Goal: Information Seeking & Learning: Learn about a topic

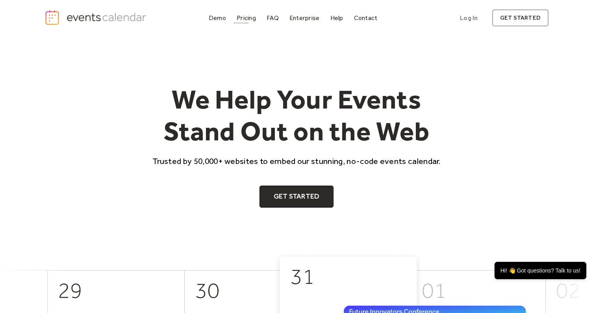
click at [254, 16] on div "Pricing" at bounding box center [246, 18] width 19 height 4
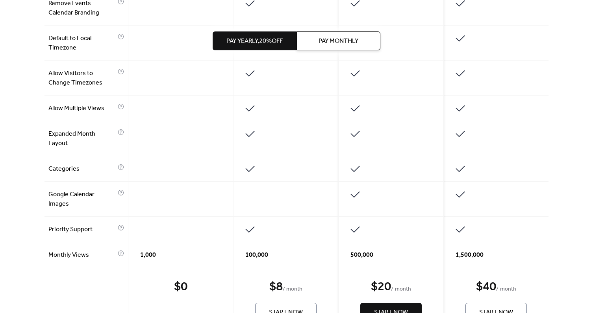
scroll to position [678, 0]
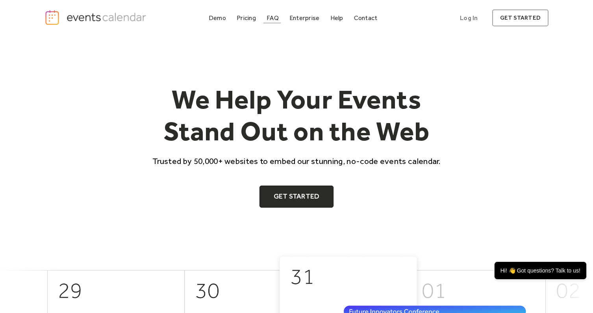
click at [257, 18] on link "Pricing" at bounding box center [247, 18] width 26 height 11
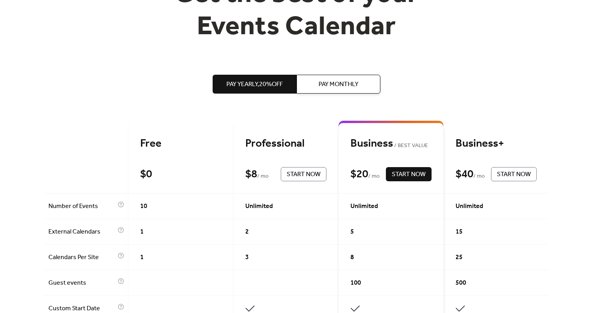
scroll to position [122, 0]
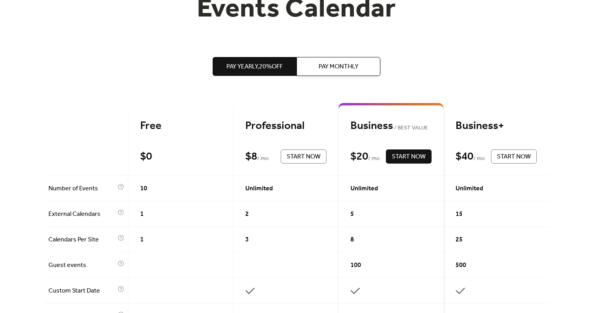
click at [339, 65] on span "Pay Monthly" at bounding box center [339, 66] width 40 height 9
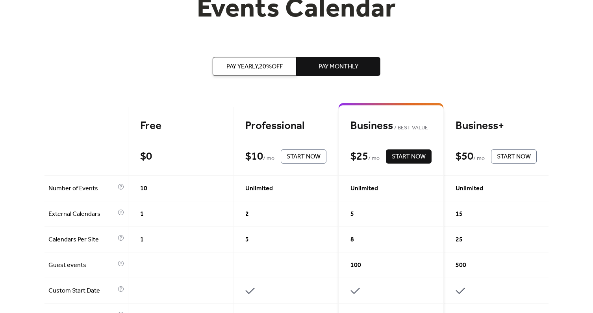
click at [235, 67] on span "Pay Yearly, 20% off" at bounding box center [254, 66] width 56 height 9
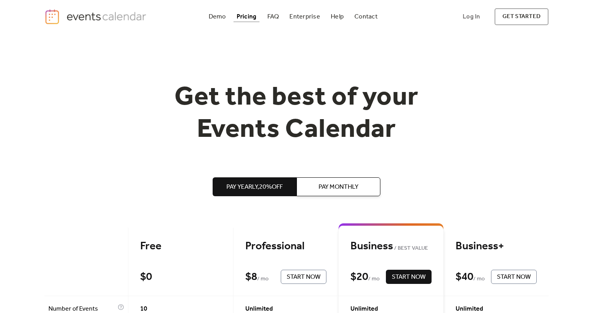
scroll to position [0, 0]
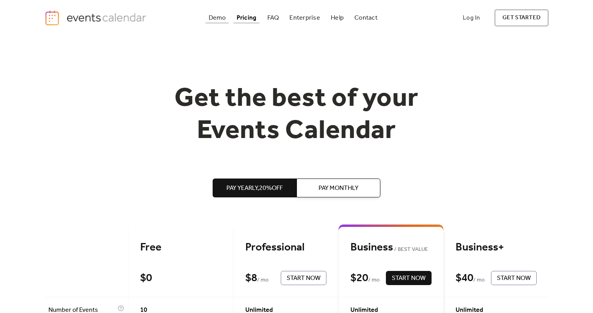
click at [220, 16] on div "Demo" at bounding box center [217, 18] width 17 height 4
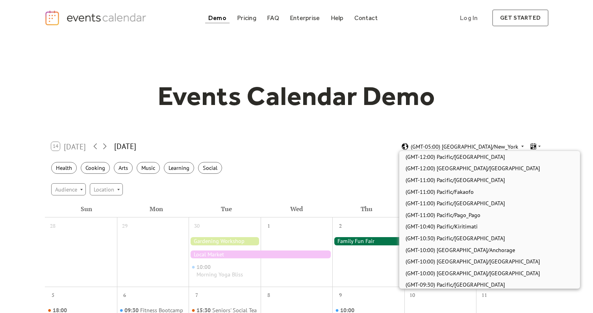
click at [501, 146] on span "(GMT-05:00) [GEOGRAPHIC_DATA]/New_York" at bounding box center [464, 147] width 107 height 6
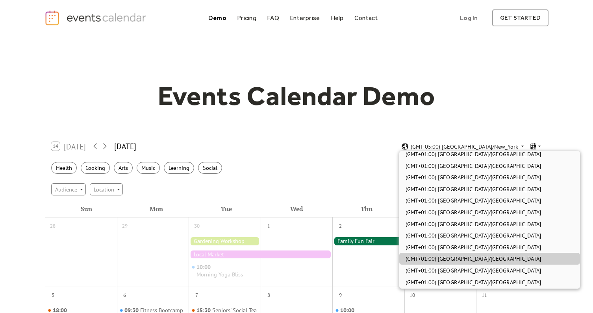
scroll to position [1252, 0]
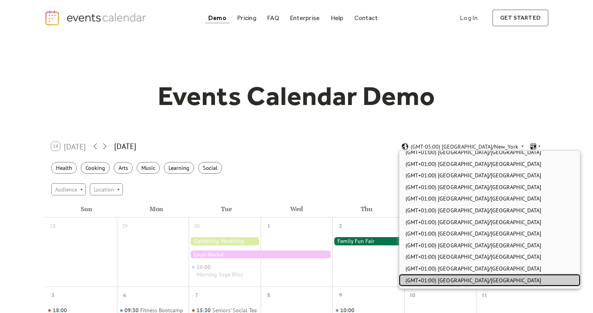
click at [477, 279] on div "(GMT+01:00) Europe/London" at bounding box center [489, 281] width 181 height 12
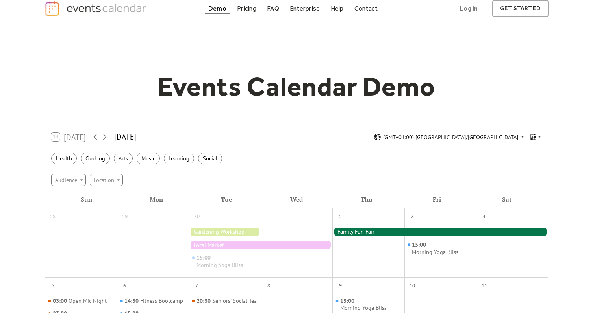
scroll to position [107, 0]
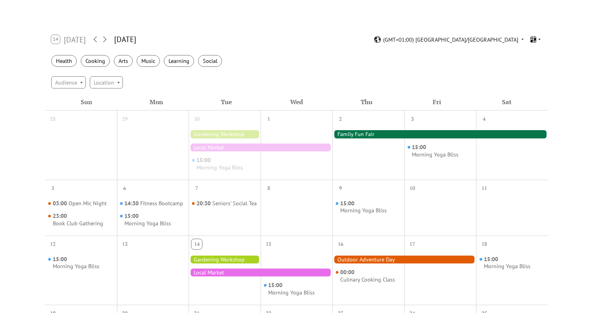
click at [539, 37] on icon at bounding box center [539, 39] width 5 height 5
click at [530, 50] on span "Month" at bounding box center [525, 50] width 16 height 9
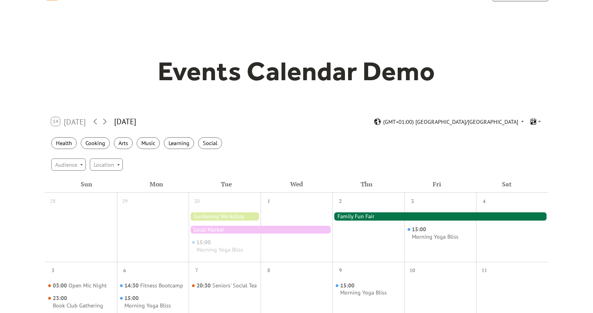
scroll to position [0, 0]
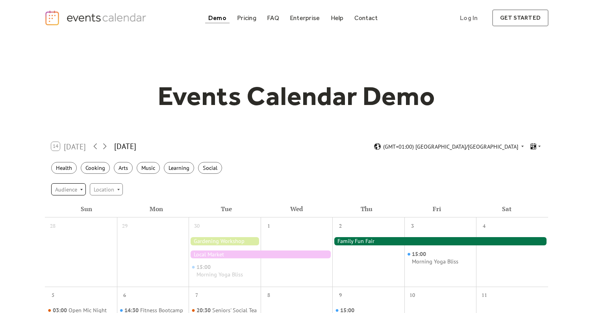
click at [73, 186] on div "Audience" at bounding box center [68, 189] width 35 height 12
click at [67, 204] on span "Adults" at bounding box center [64, 202] width 15 height 9
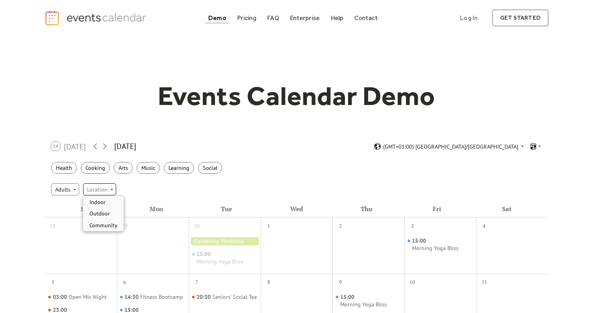
click at [90, 188] on div "Location" at bounding box center [99, 189] width 33 height 12
click at [106, 209] on div "Outdoor" at bounding box center [103, 214] width 41 height 12
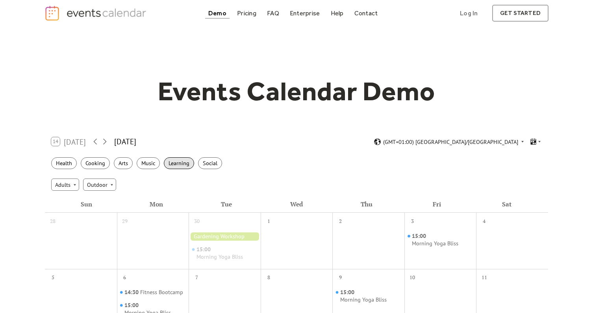
scroll to position [3, 0]
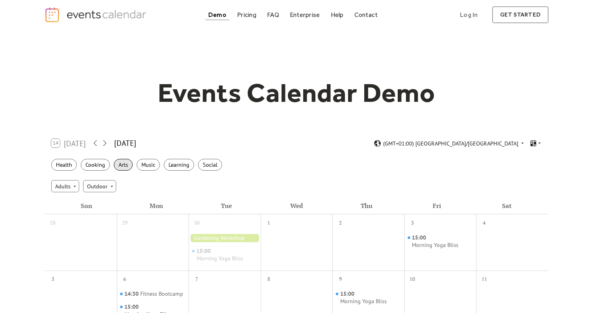
click at [125, 163] on div "Arts" at bounding box center [123, 165] width 19 height 12
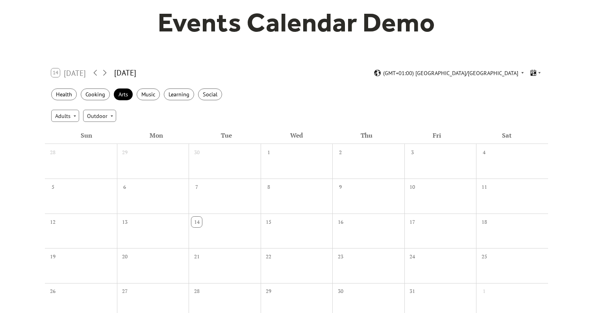
scroll to position [71, 0]
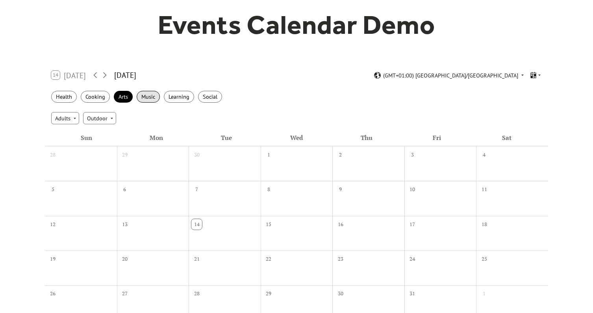
click at [152, 99] on div "Music" at bounding box center [148, 97] width 23 height 12
click at [185, 95] on div "Learning" at bounding box center [179, 97] width 30 height 12
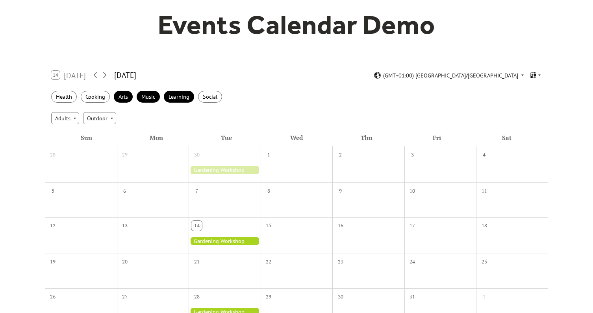
click at [113, 97] on div "Health Cooking Arts Music Learning Social" at bounding box center [296, 97] width 503 height 22
click at [150, 96] on div "Music" at bounding box center [148, 97] width 23 height 12
click at [126, 96] on div "Arts" at bounding box center [123, 97] width 19 height 12
click at [200, 99] on div "Social" at bounding box center [210, 97] width 24 height 12
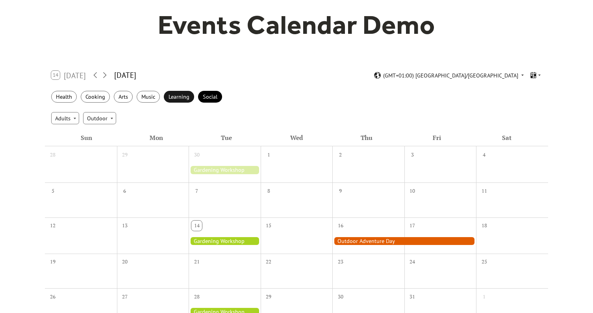
click at [175, 98] on div "Learning" at bounding box center [179, 97] width 30 height 12
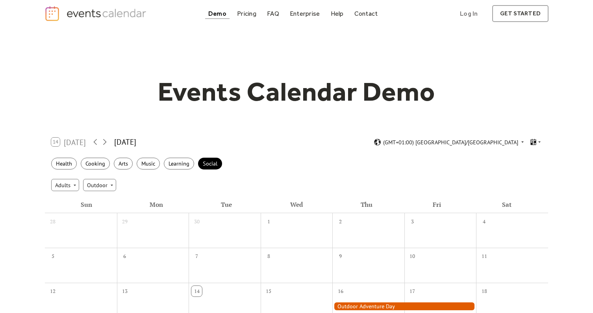
scroll to position [0, 0]
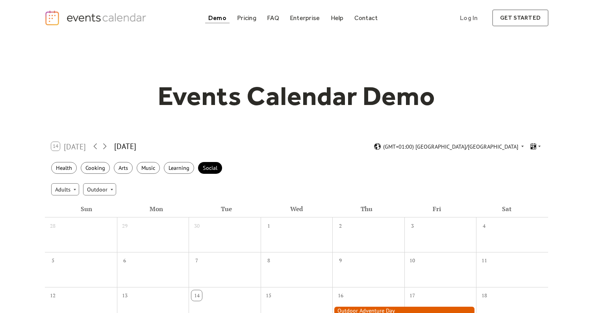
click at [102, 20] on img "home" at bounding box center [96, 18] width 104 height 16
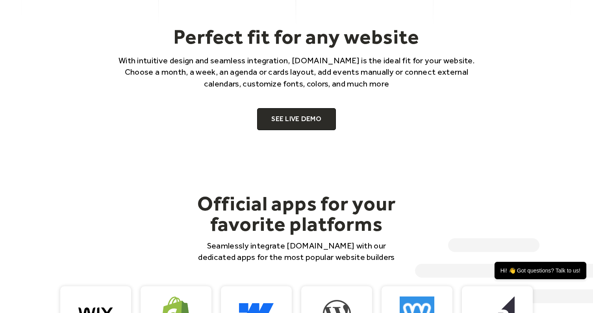
scroll to position [510, 0]
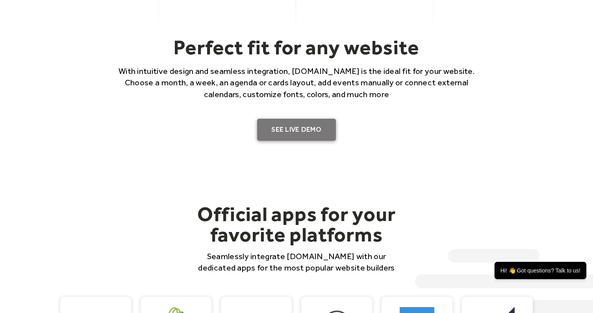
click at [304, 127] on link "SEE LIVE DEMO" at bounding box center [296, 130] width 79 height 22
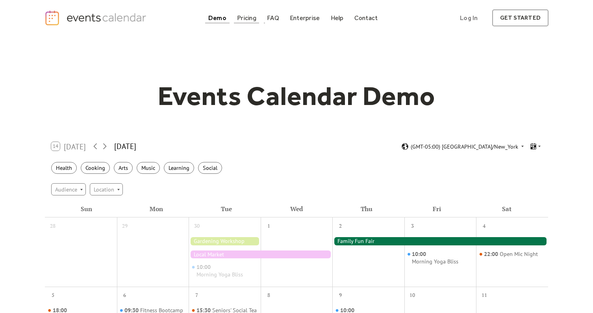
click at [245, 19] on div "Pricing" at bounding box center [246, 18] width 19 height 4
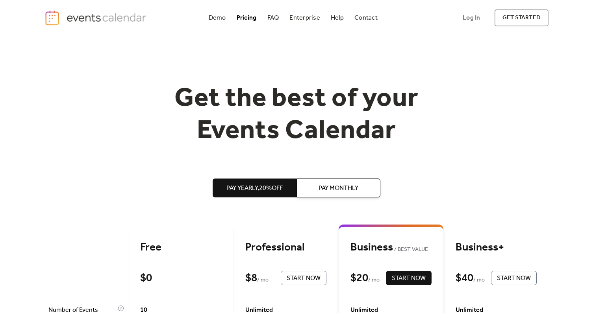
click at [217, 16] on div "Demo" at bounding box center [217, 18] width 17 height 4
